Goal: Task Accomplishment & Management: Complete application form

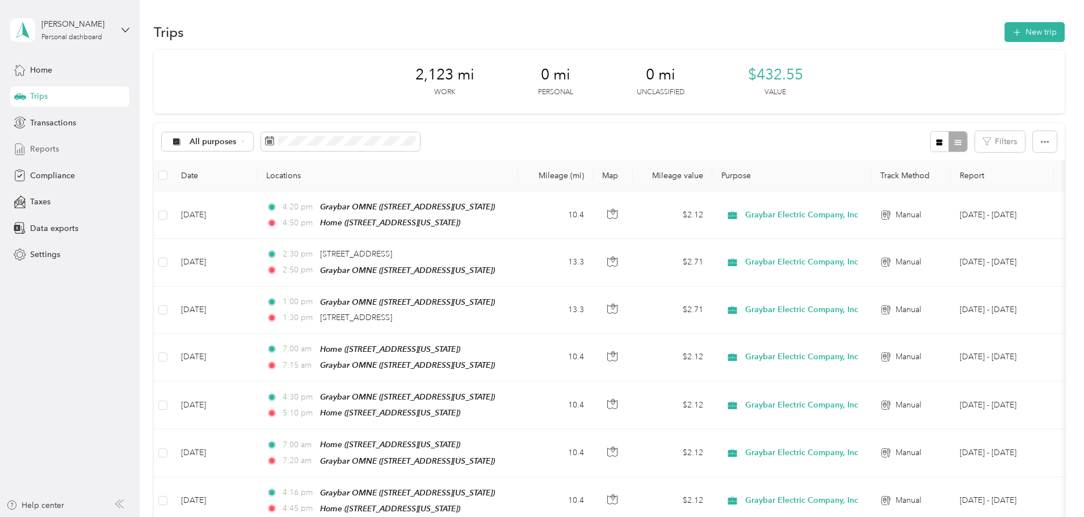
click at [45, 149] on span "Reports" at bounding box center [44, 149] width 29 height 12
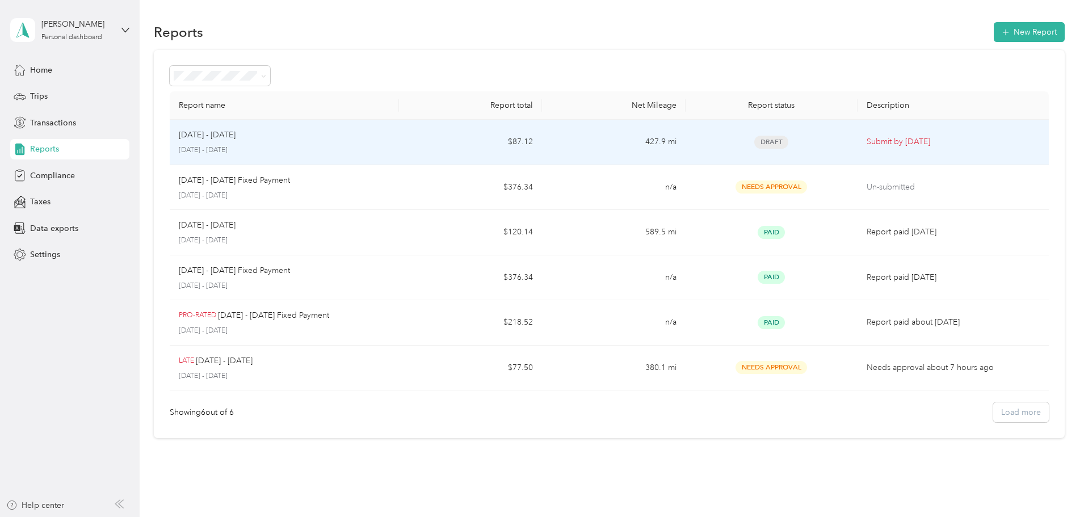
click at [399, 139] on td "[DATE] - [DATE] [DATE] - [DATE]" at bounding box center [284, 142] width 229 height 45
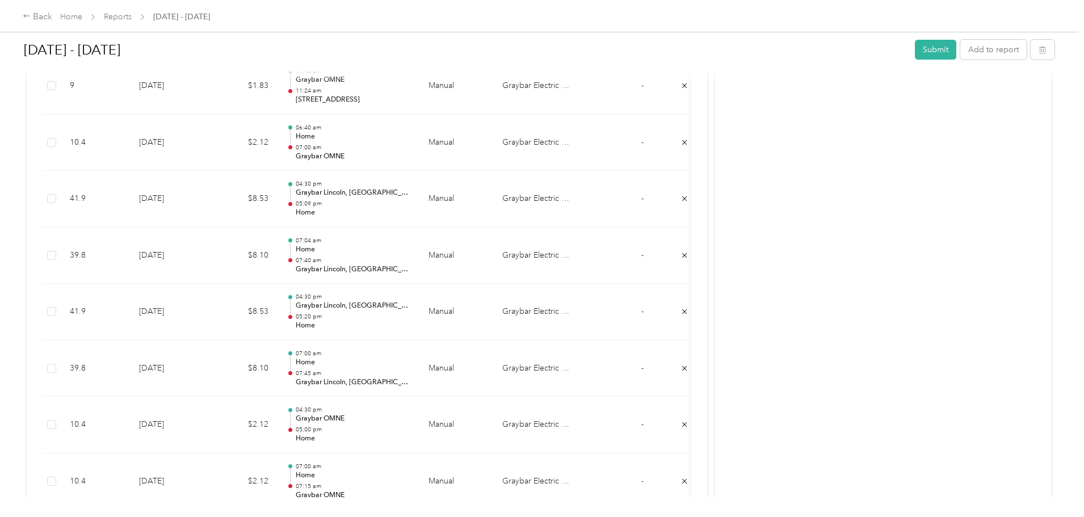
scroll to position [3132, 0]
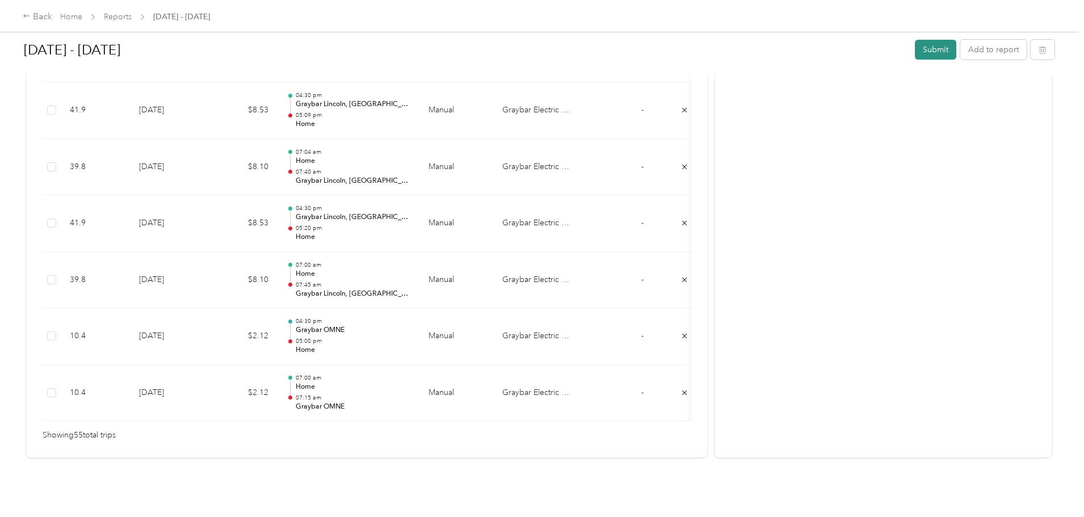
click at [915, 54] on button "Submit" at bounding box center [935, 50] width 41 height 20
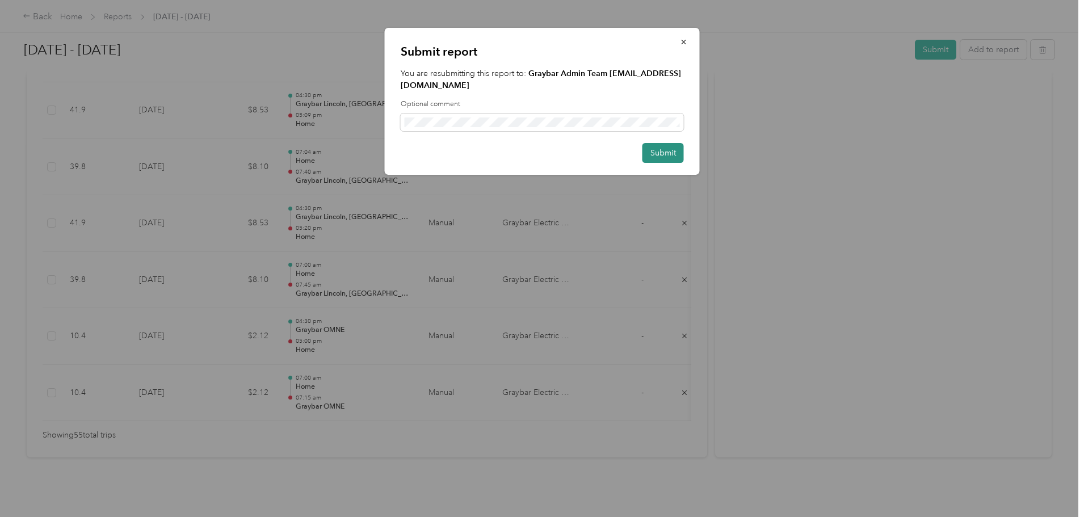
click at [658, 143] on button "Submit" at bounding box center [662, 153] width 41 height 20
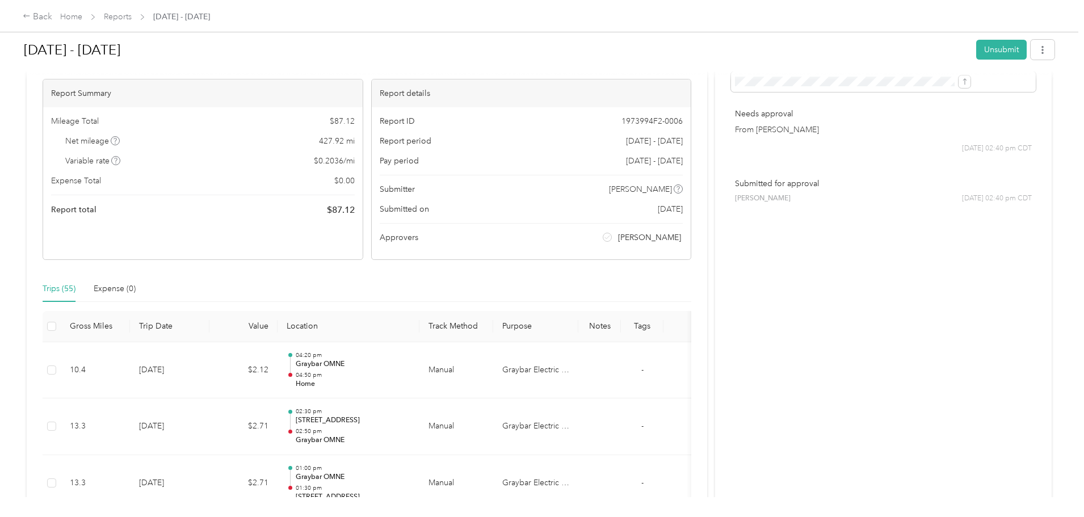
scroll to position [0, 0]
